Goal: Task Accomplishment & Management: Manage account settings

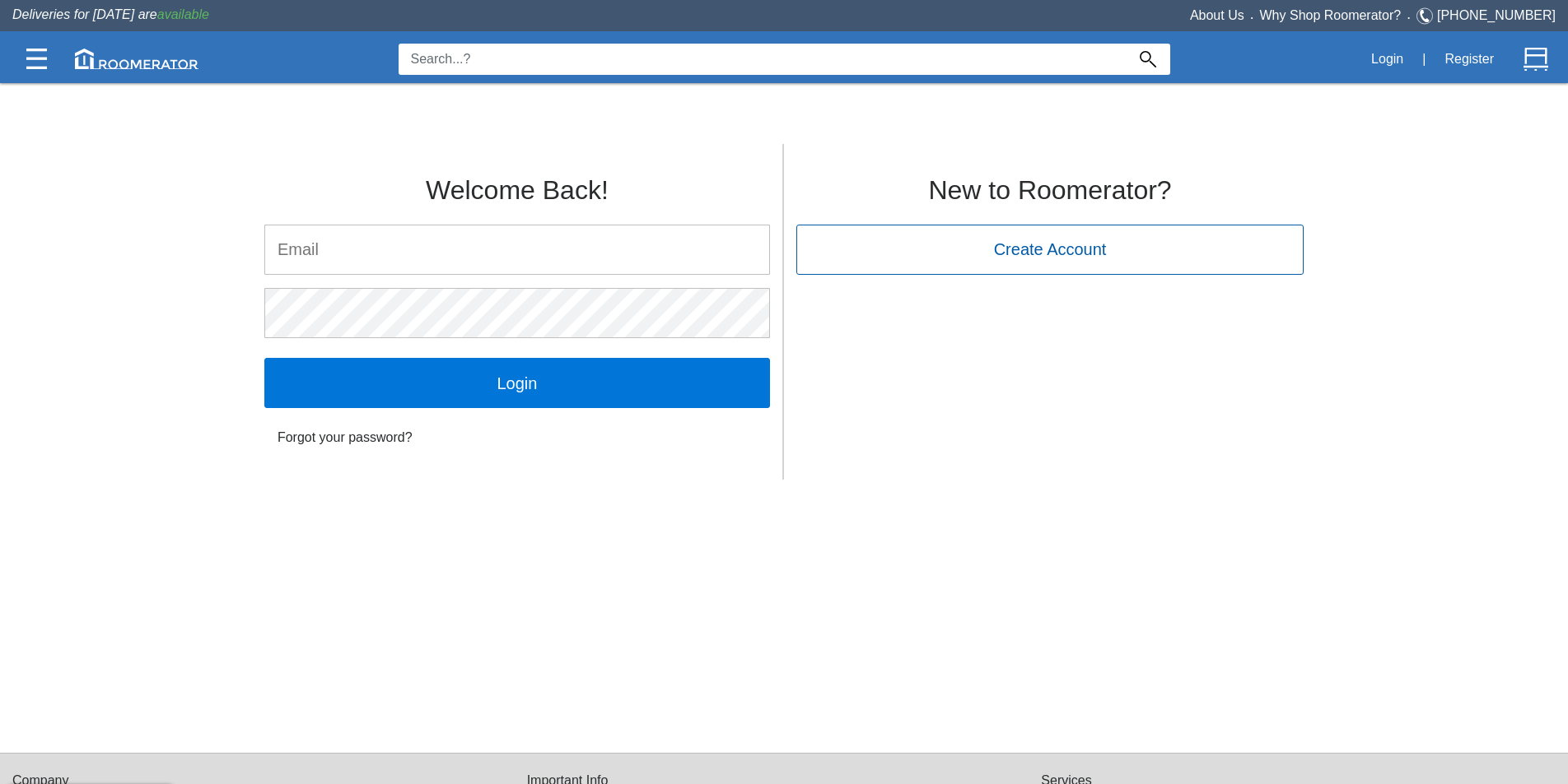
type input "[PERSON_NAME][EMAIL_ADDRESS][DOMAIN_NAME]"
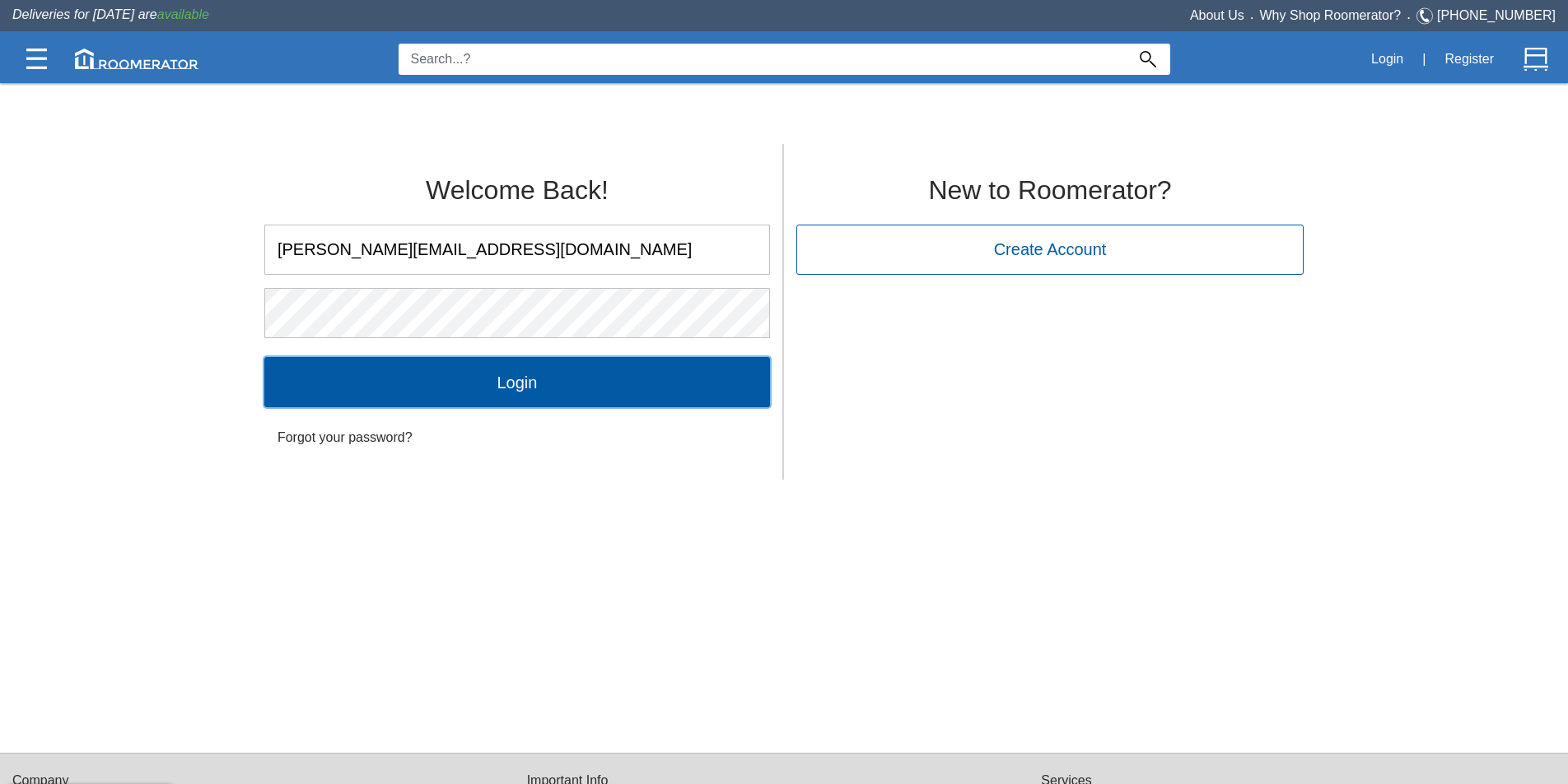
click at [552, 378] on input "Login" at bounding box center [517, 382] width 505 height 50
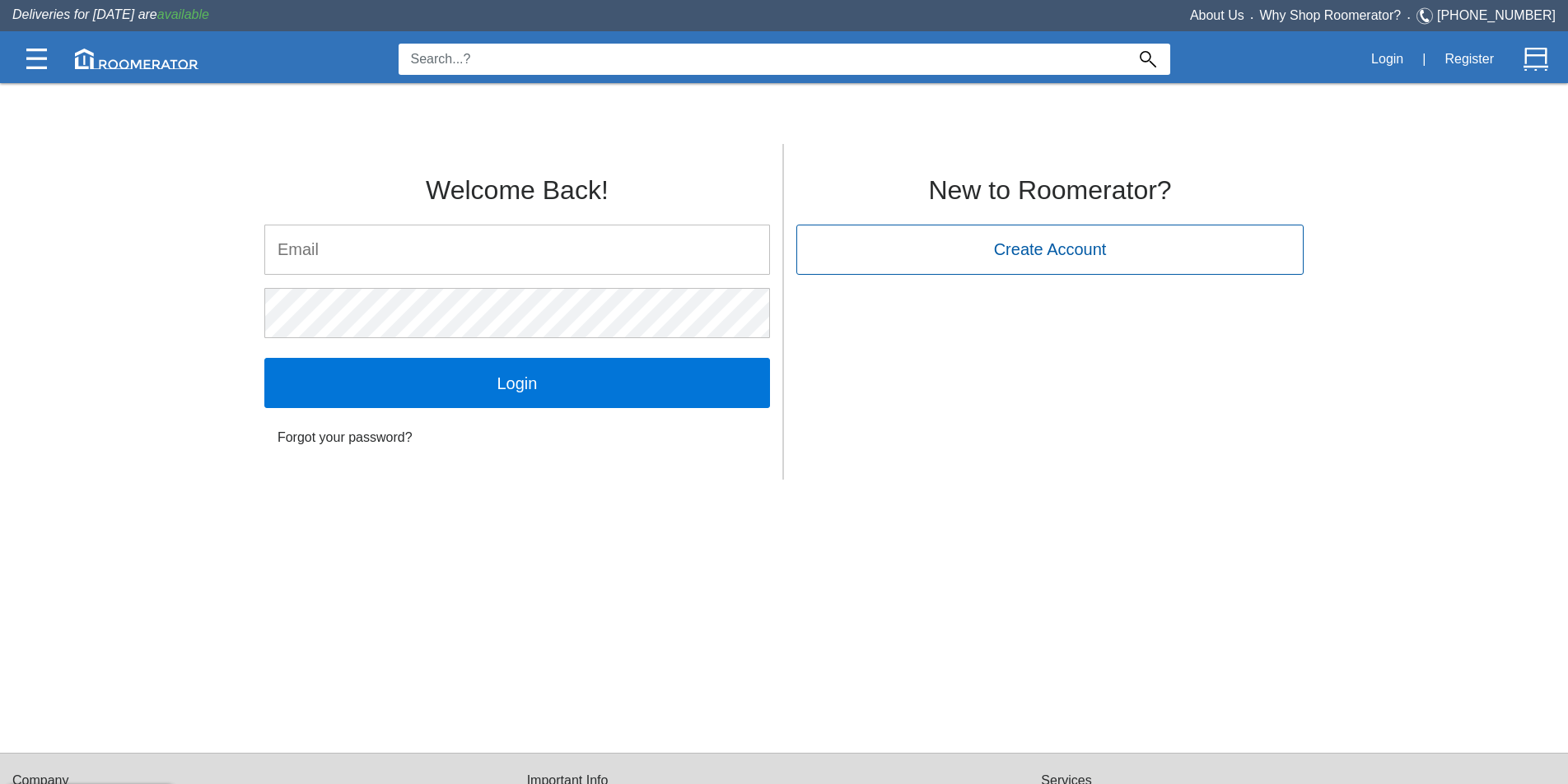
type input "[PERSON_NAME][EMAIL_ADDRESS][DOMAIN_NAME]"
